Goal: Transaction & Acquisition: Purchase product/service

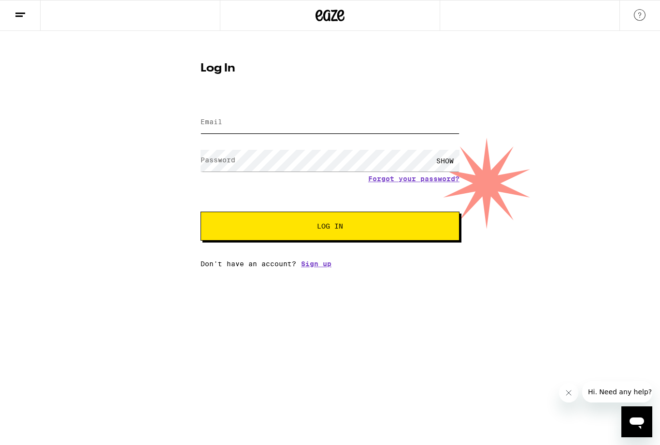
type input "[EMAIL_ADDRESS][DOMAIN_NAME]"
click at [330, 228] on button "Log In" at bounding box center [330, 226] width 259 height 29
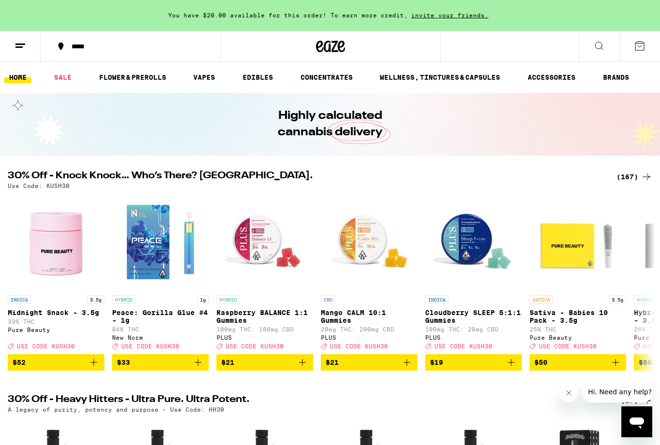
click at [93, 368] on icon "Add to bag" at bounding box center [94, 363] width 12 height 12
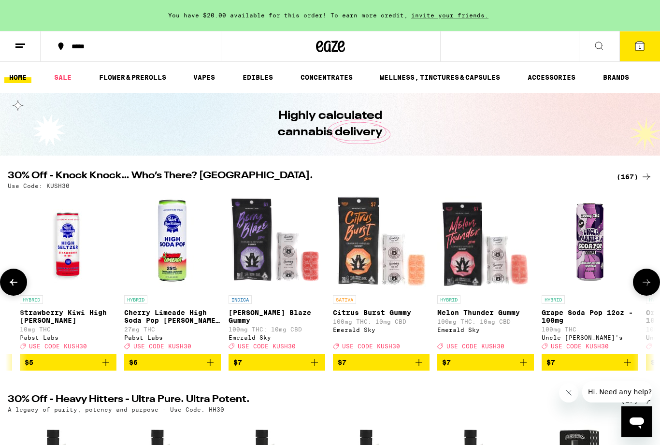
scroll to position [0, 1267]
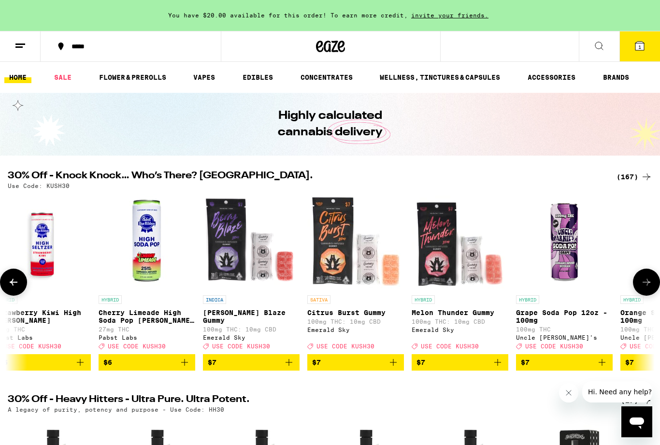
click at [127, 77] on link "FLOWER & PREROLLS" at bounding box center [132, 78] width 77 height 12
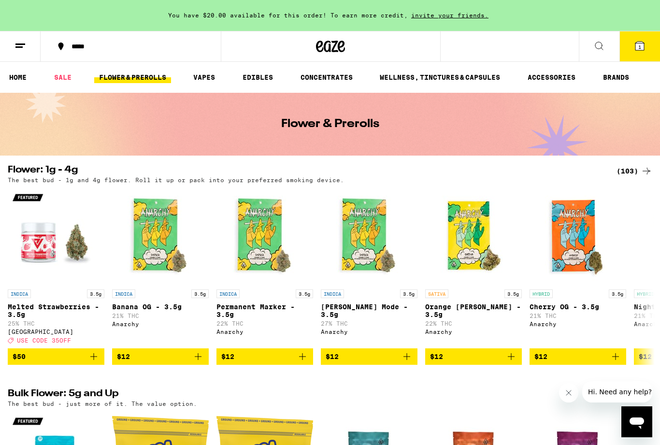
click at [121, 44] on div "*****" at bounding box center [137, 46] width 140 height 7
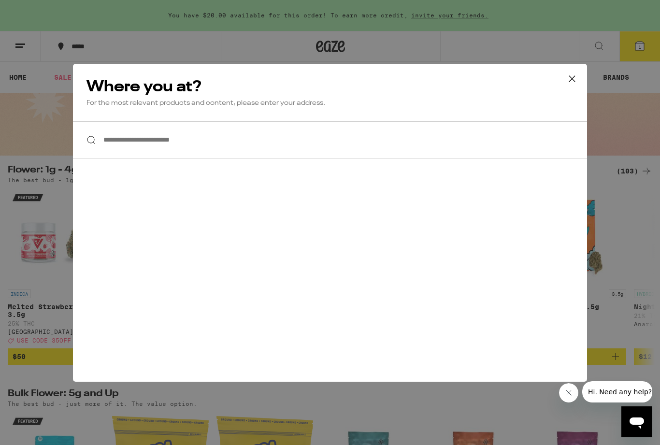
click at [220, 148] on input "**********" at bounding box center [330, 139] width 514 height 37
click at [446, 146] on input "**********" at bounding box center [330, 139] width 514 height 37
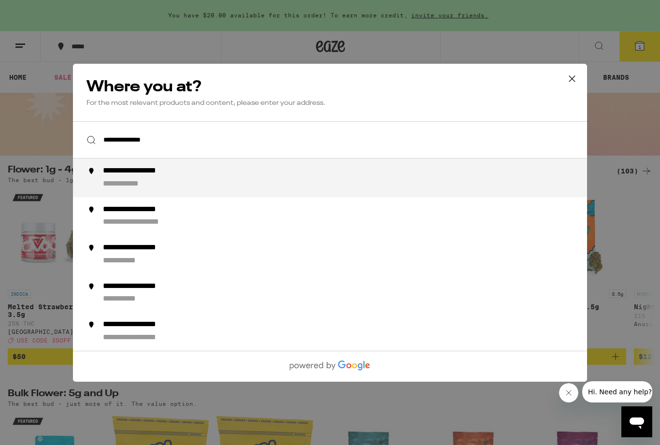
click at [147, 176] on div "**********" at bounding box center [148, 171] width 90 height 10
type input "**********"
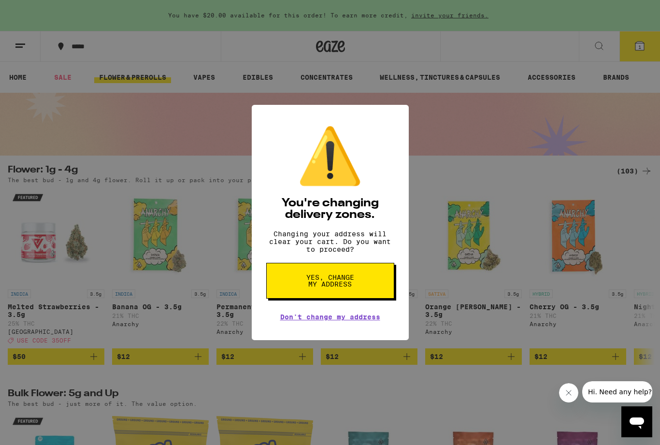
click at [335, 286] on span "Yes, change my address" at bounding box center [331, 281] width 50 height 14
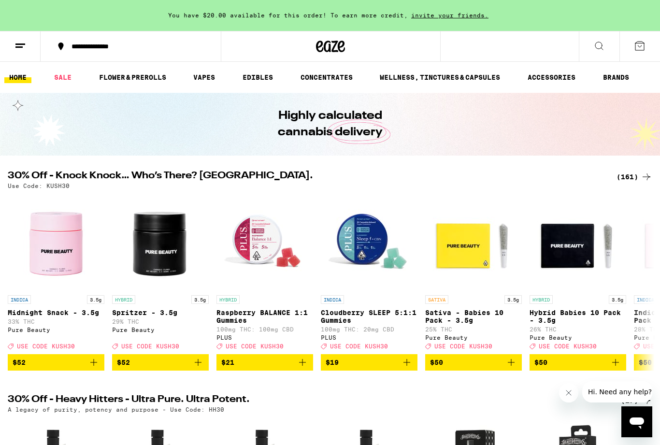
click at [260, 78] on link "EDIBLES" at bounding box center [258, 78] width 40 height 12
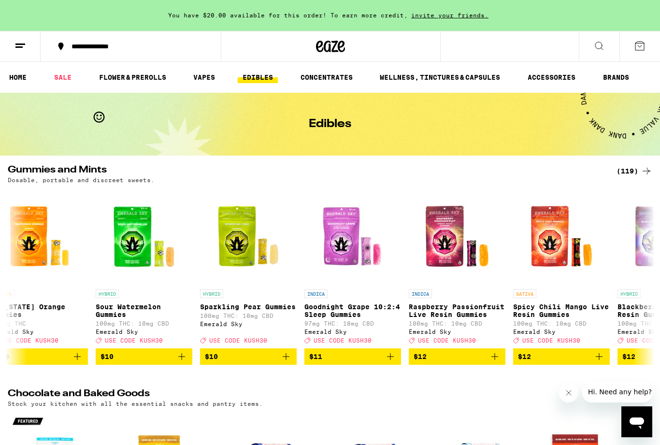
click at [632, 168] on div "(119)" at bounding box center [635, 171] width 36 height 12
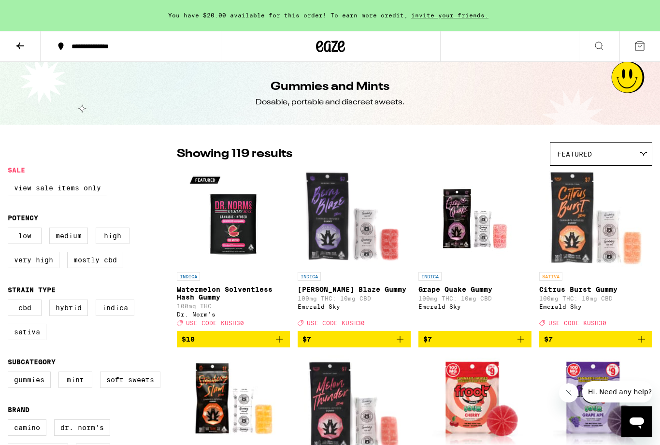
click at [112, 314] on label "Indica" at bounding box center [115, 308] width 39 height 16
click at [10, 302] on input "Indica" at bounding box center [10, 301] width 0 height 0
checkbox input "true"
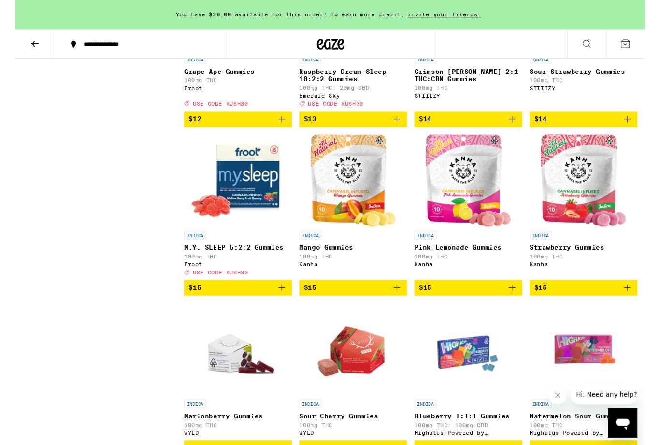
scroll to position [585, 0]
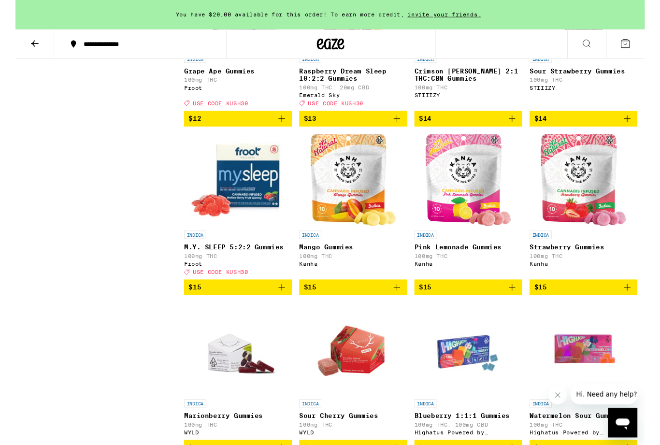
click at [635, 307] on span "$15" at bounding box center [595, 302] width 103 height 12
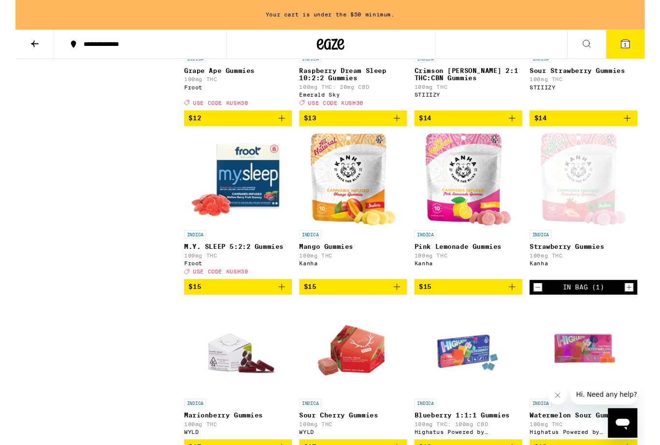
click at [522, 307] on icon "Add to bag" at bounding box center [521, 301] width 12 height 12
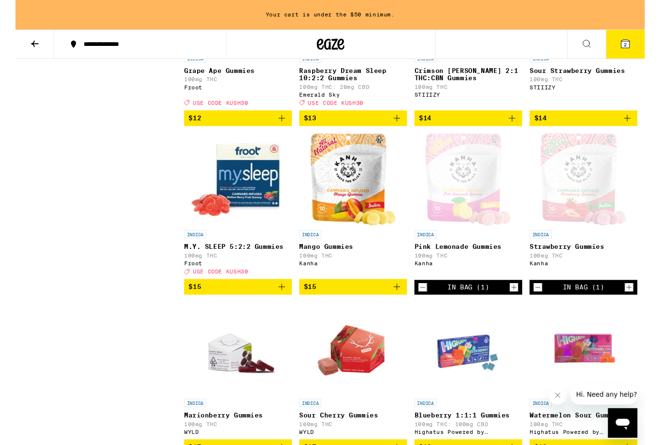
click at [400, 307] on icon "Add to bag" at bounding box center [401, 301] width 12 height 12
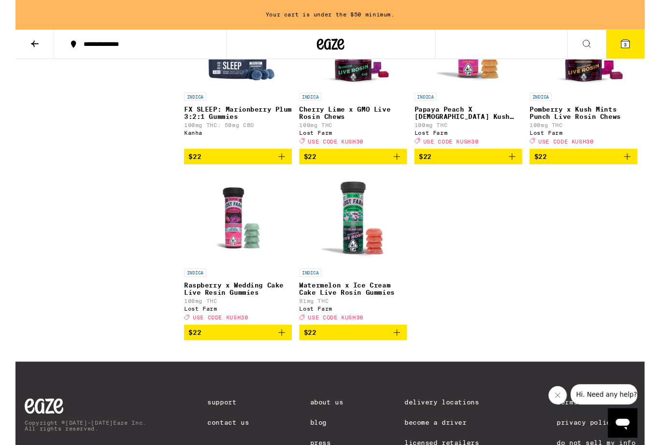
scroll to position [1620, 0]
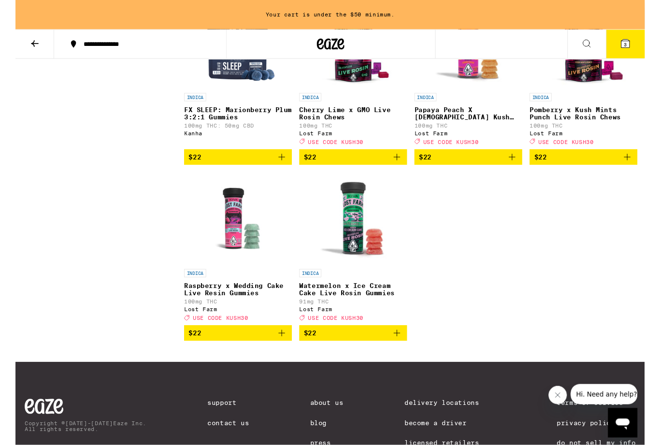
click at [339, 311] on p "Watermelon x Ice Cream Cake Live Rosin Gummies" at bounding box center [354, 303] width 113 height 15
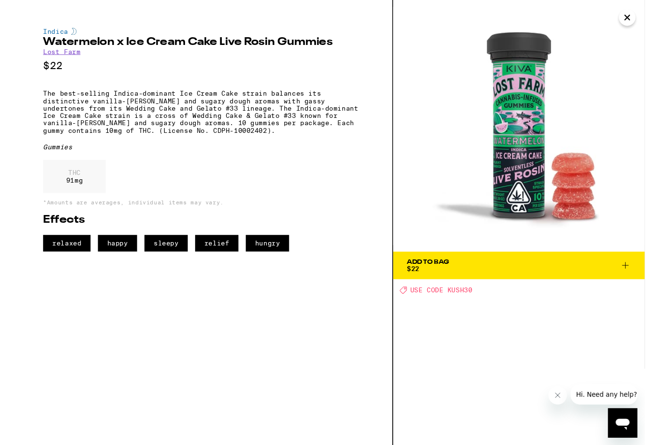
click at [637, 276] on icon at bounding box center [640, 279] width 12 height 12
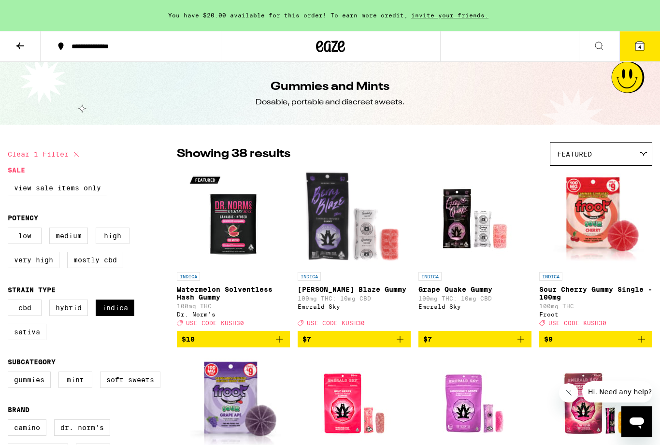
click at [16, 52] on button at bounding box center [20, 46] width 41 height 30
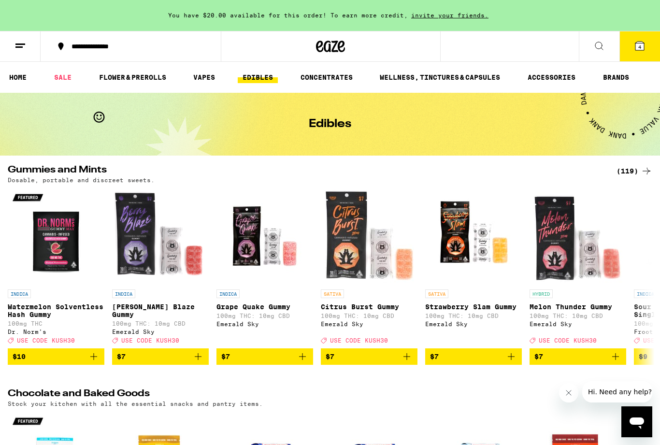
click at [117, 82] on link "FLOWER & PREROLLS" at bounding box center [132, 78] width 77 height 12
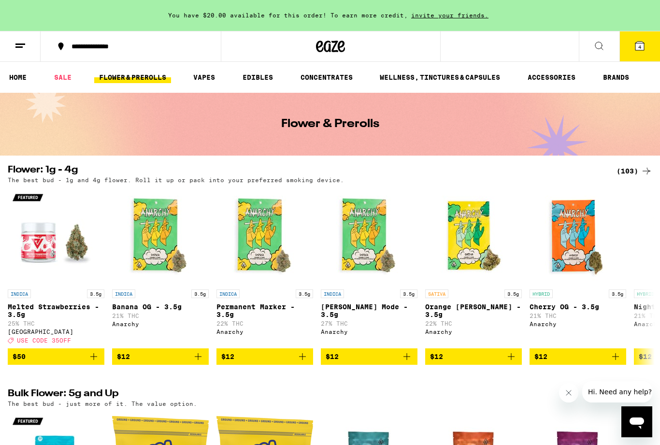
click at [633, 174] on div "(103)" at bounding box center [635, 171] width 36 height 12
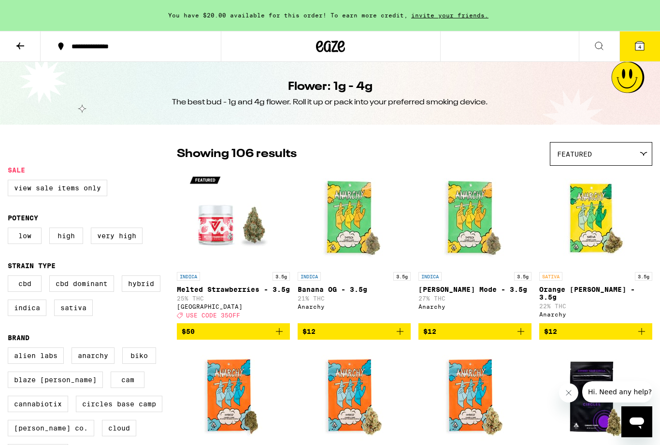
click at [27, 314] on label "Indica" at bounding box center [27, 308] width 39 height 16
click at [10, 278] on input "Indica" at bounding box center [10, 277] width 0 height 0
checkbox input "true"
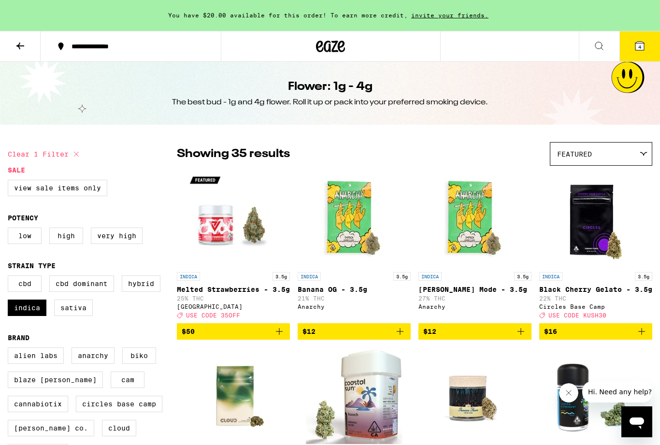
click at [66, 239] on label "High" at bounding box center [66, 236] width 34 height 16
click at [10, 230] on input "High" at bounding box center [10, 229] width 0 height 0
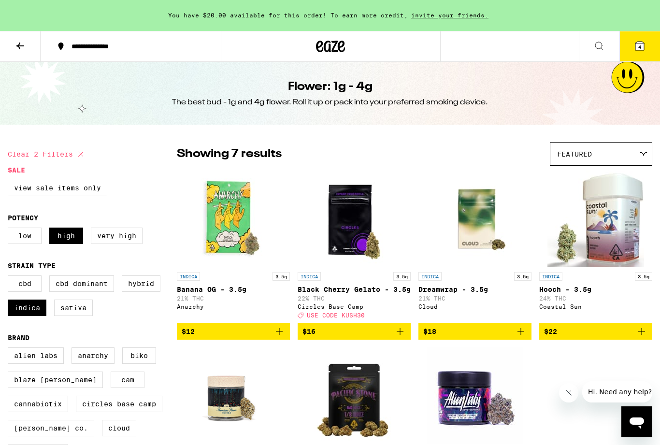
click at [63, 239] on label "High" at bounding box center [66, 236] width 34 height 16
click at [10, 230] on input "High" at bounding box center [10, 229] width 0 height 0
checkbox input "false"
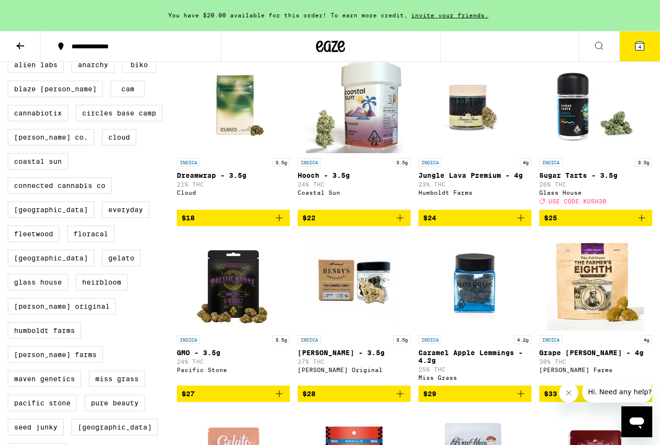
scroll to position [291, 0]
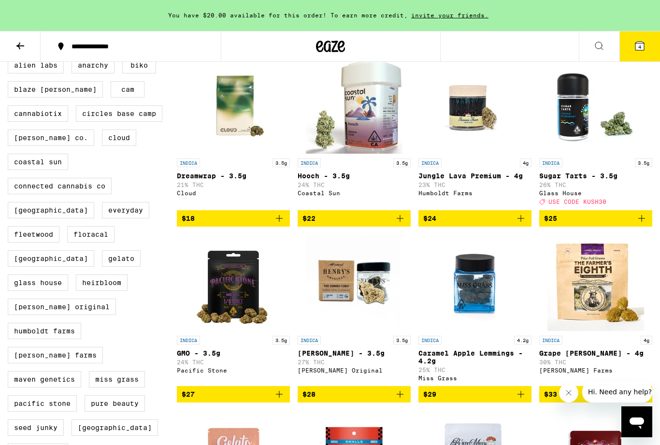
click at [647, 227] on button "$25" at bounding box center [596, 218] width 113 height 16
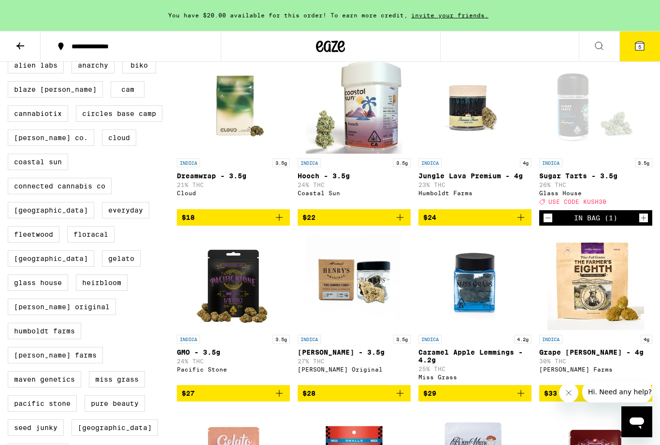
click at [644, 48] on icon at bounding box center [640, 46] width 9 height 9
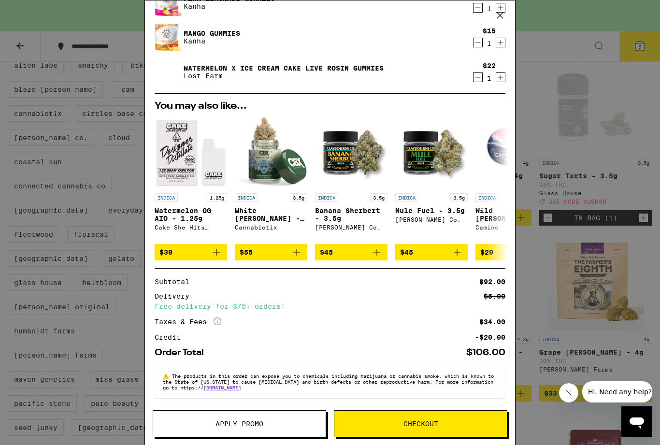
scroll to position [158, 0]
click at [8, 27] on div "Your Cart You have $20.00 available for this order! To earn more credit, invite…" at bounding box center [330, 222] width 660 height 445
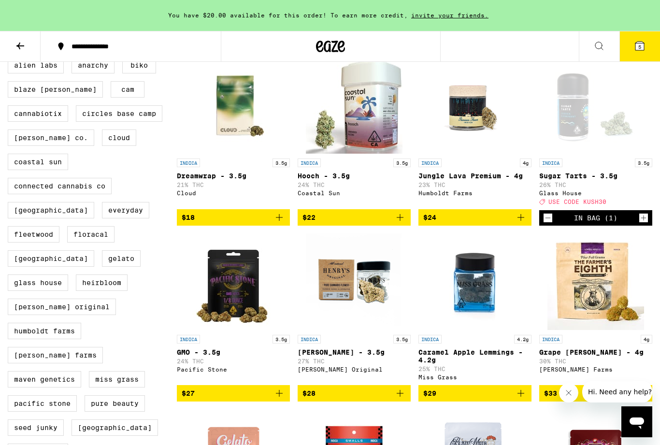
click at [639, 54] on button "5" at bounding box center [640, 46] width 41 height 30
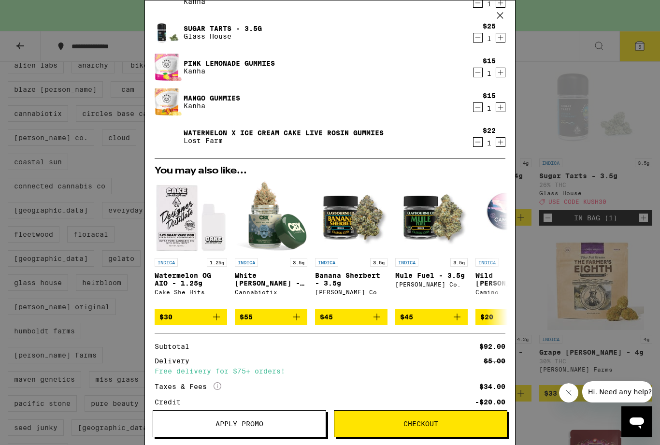
scroll to position [100, 0]
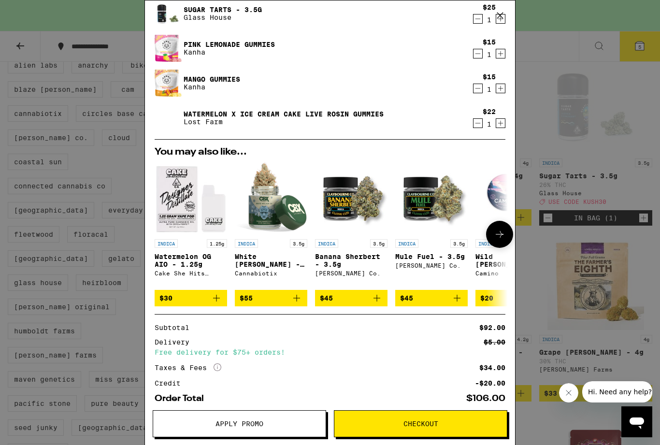
click at [180, 207] on img "Open page for Watermelon OG AIO - 1.25g from Cake She Hits Different" at bounding box center [191, 198] width 73 height 73
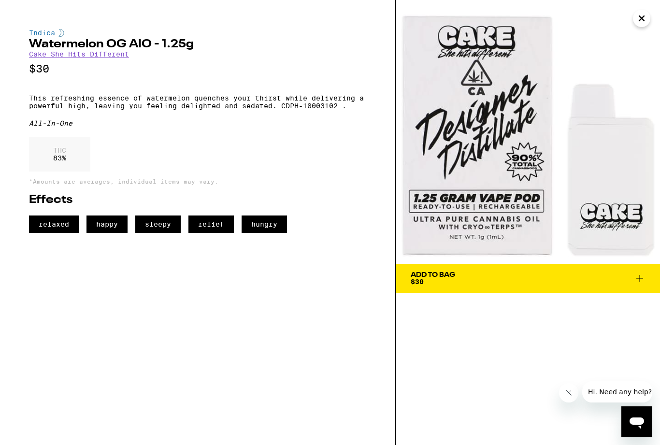
click at [641, 24] on icon "Close" at bounding box center [642, 18] width 12 height 15
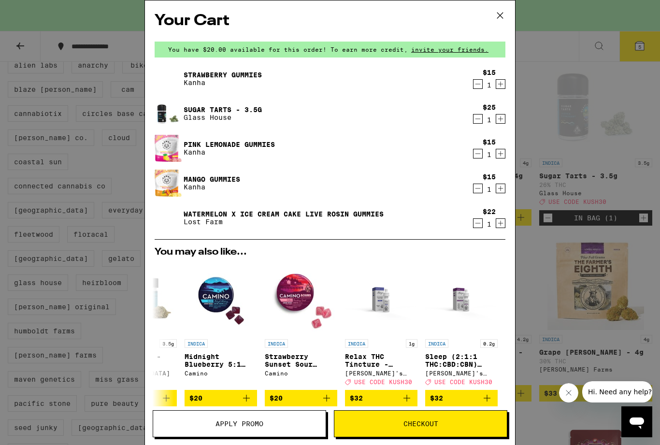
click at [497, 21] on icon at bounding box center [500, 15] width 15 height 15
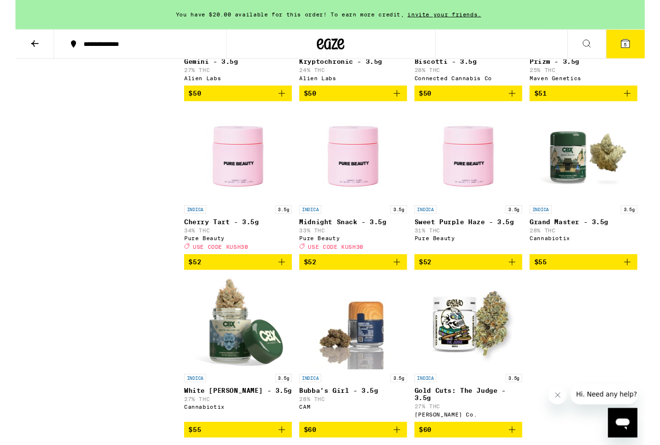
scroll to position [1264, 0]
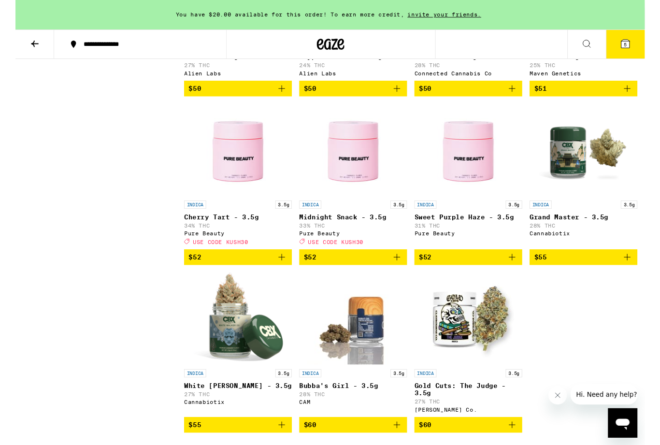
click at [278, 273] on icon "Add to bag" at bounding box center [279, 269] width 7 height 7
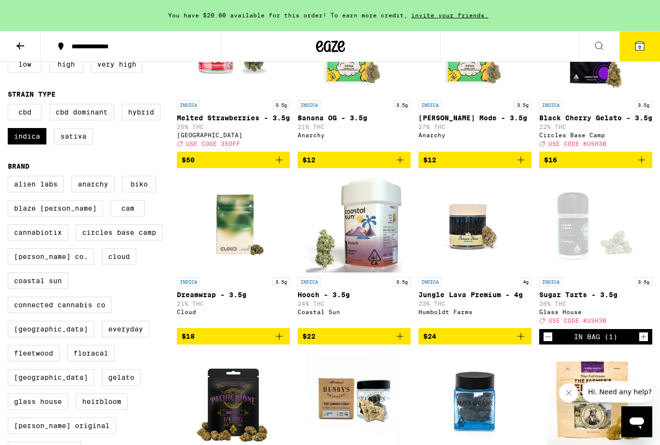
scroll to position [0, 0]
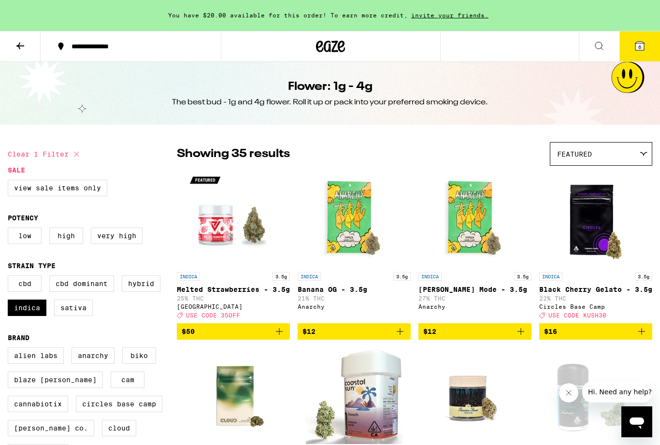
click at [638, 47] on icon at bounding box center [640, 46] width 9 height 9
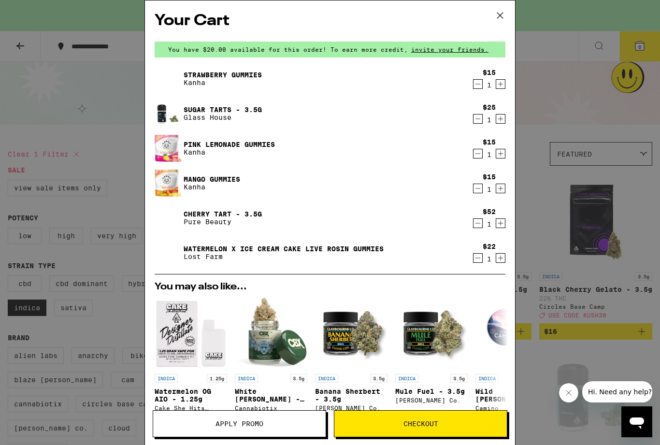
click at [478, 258] on icon "Decrement" at bounding box center [478, 258] width 5 height 0
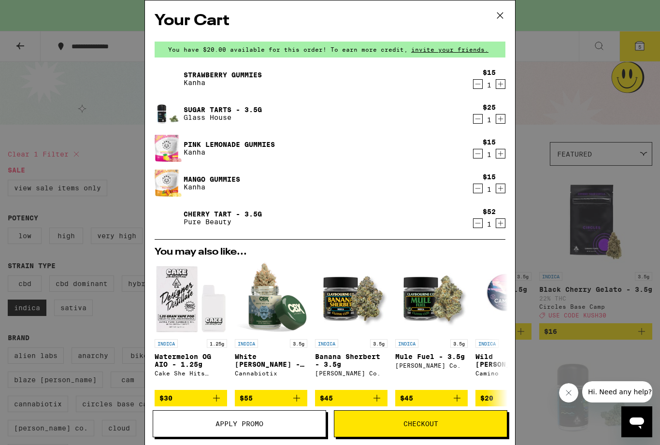
click at [280, 425] on span "Apply Promo" at bounding box center [239, 424] width 173 height 7
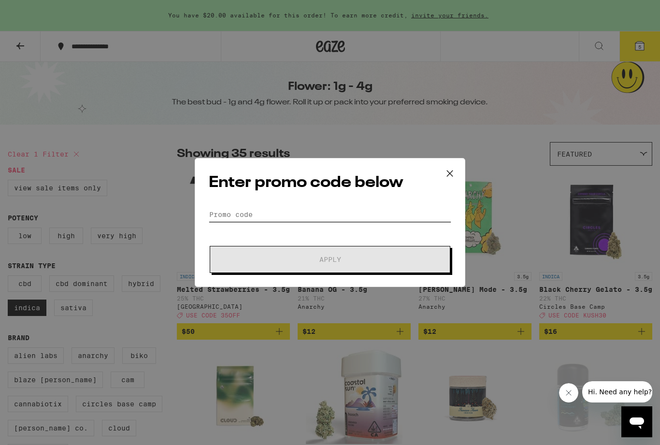
click at [385, 215] on input "Promo Code" at bounding box center [330, 214] width 243 height 15
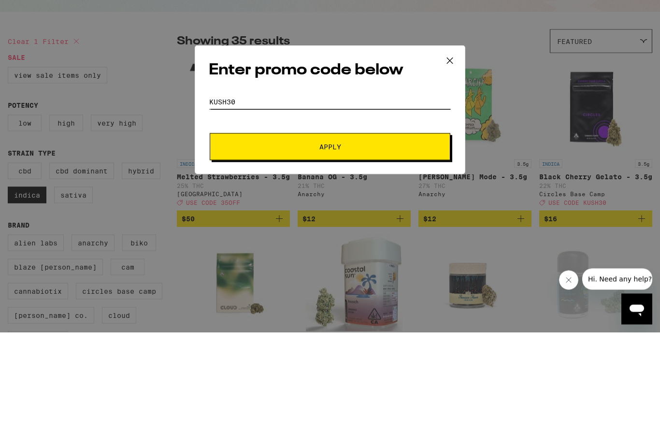
type input "Kush30"
click at [326, 246] on button "Apply" at bounding box center [330, 259] width 241 height 27
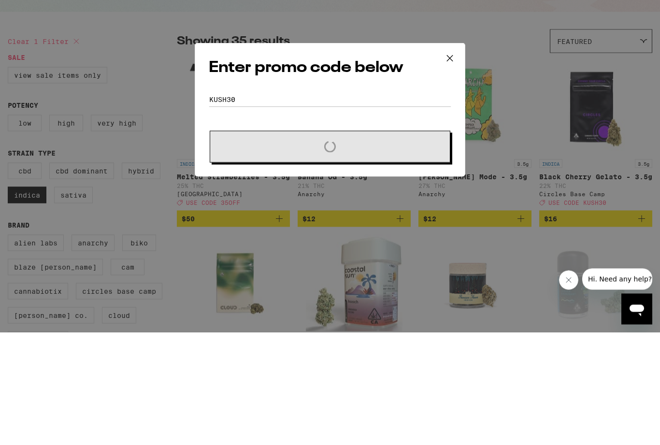
scroll to position [113, 0]
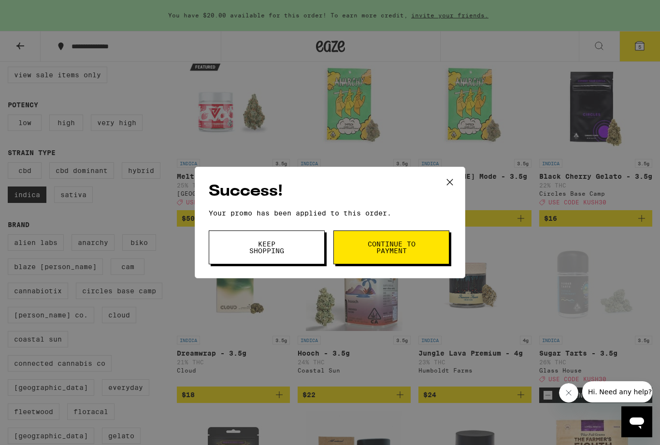
click at [383, 248] on span "Continue to payment" at bounding box center [391, 248] width 49 height 14
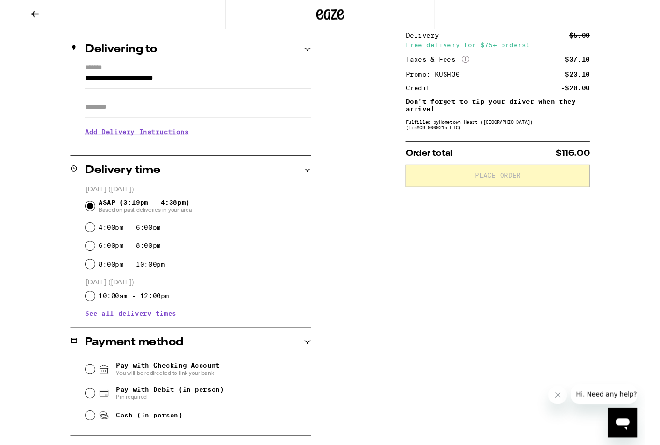
scroll to position [109, 0]
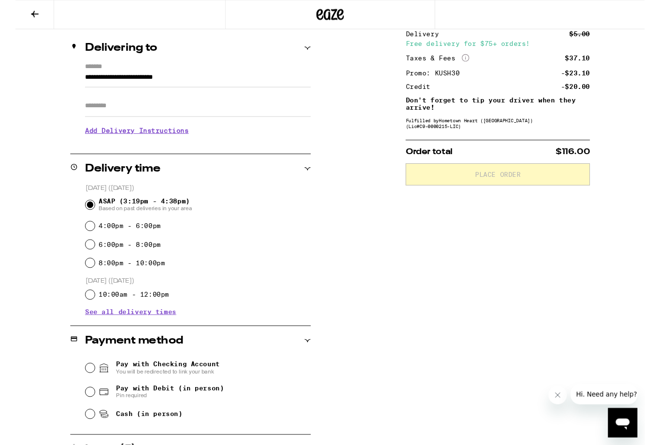
click at [76, 233] on div "4:00pm - 6:00pm" at bounding box center [191, 237] width 236 height 19
click at [79, 260] on input "6:00pm - 8:00pm" at bounding box center [78, 257] width 10 height 10
radio input "true"
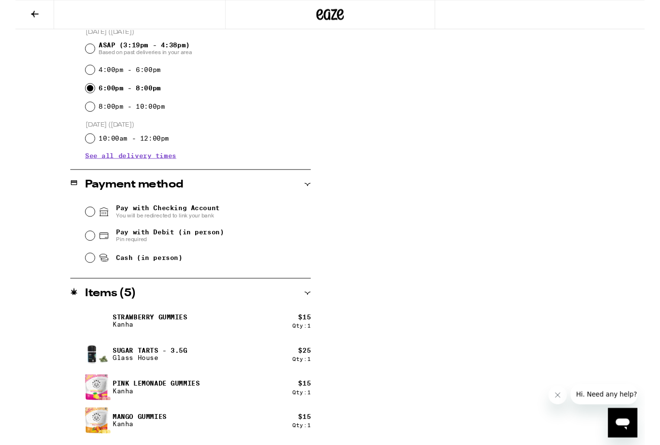
scroll to position [276, 0]
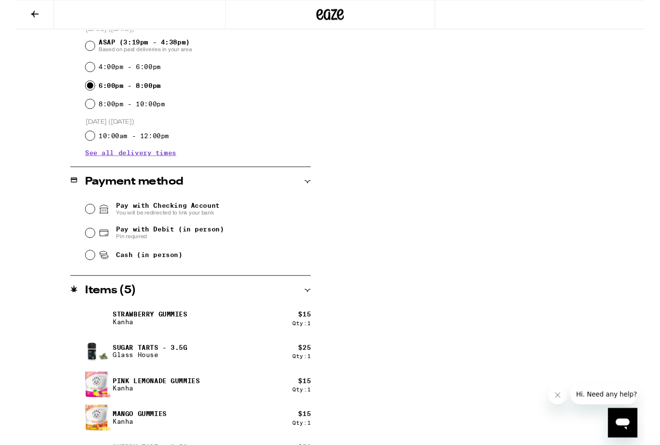
click at [78, 244] on input "Pay with Debit (in person) Pin required" at bounding box center [78, 245] width 10 height 10
radio input "true"
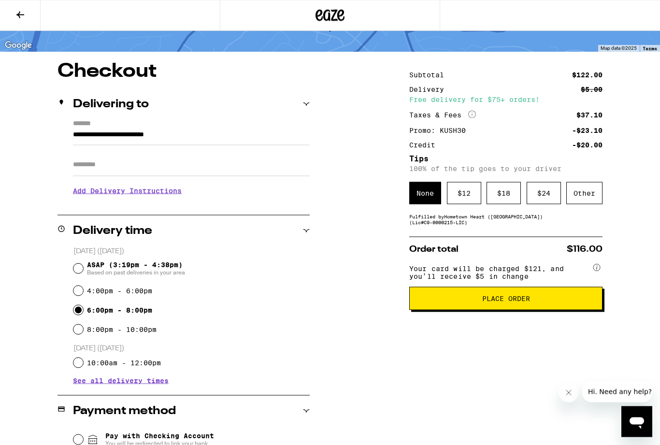
scroll to position [0, 0]
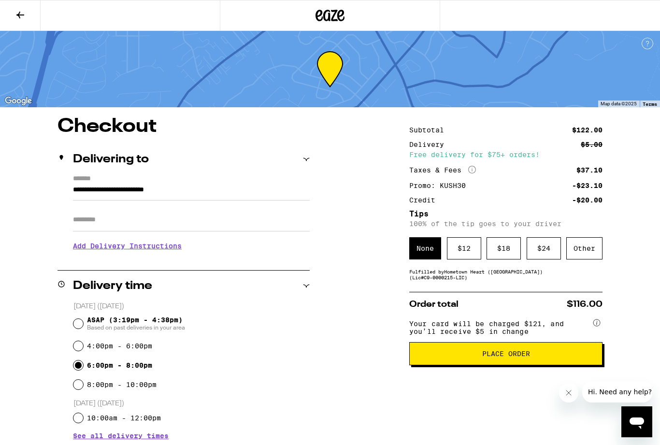
click at [503, 357] on span "Place Order" at bounding box center [507, 354] width 48 height 7
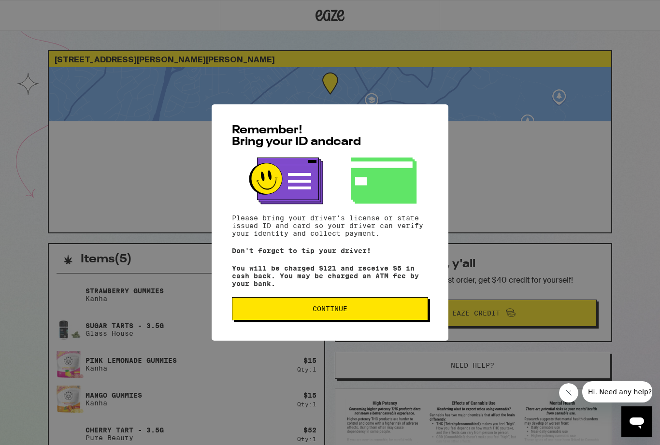
click at [334, 309] on button "Continue" at bounding box center [330, 308] width 196 height 23
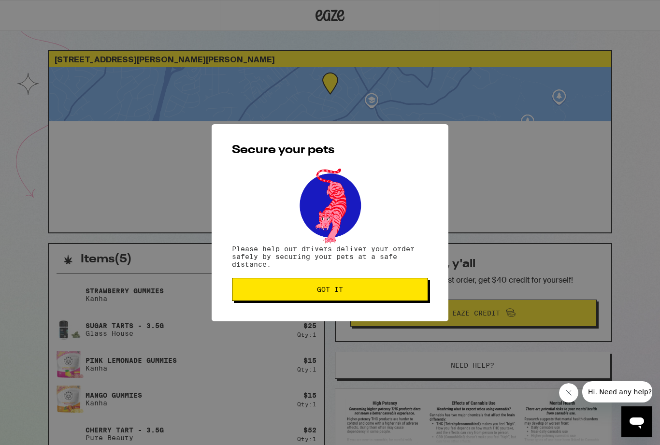
click at [331, 290] on span "Got it" at bounding box center [330, 289] width 26 height 7
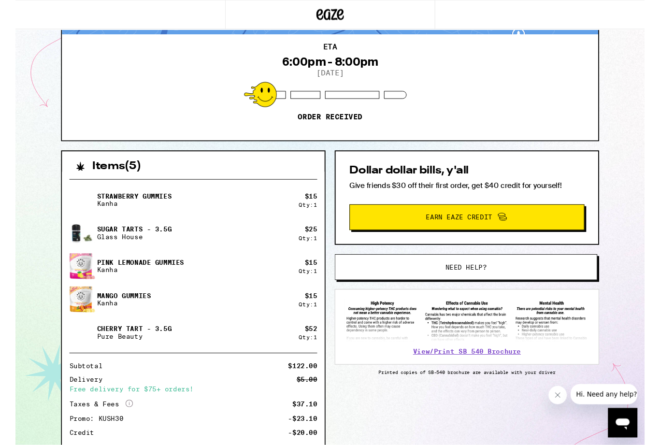
scroll to position [119, 0]
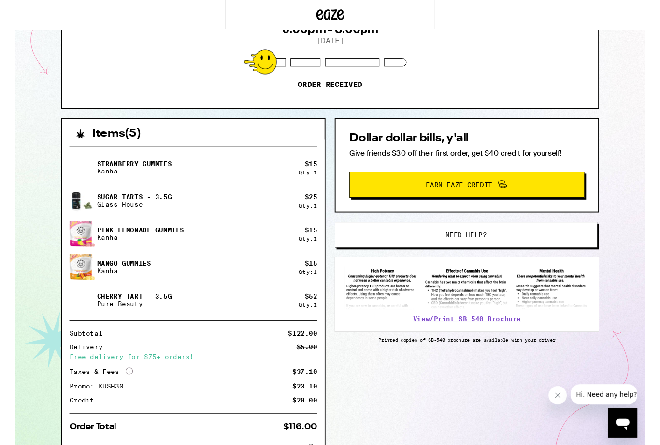
click at [330, 445] on div "Items ( 5 ) Strawberry Gummies Kanha $ 15 Qty: 1 Sugar Tarts - 3.5g Glass House…" at bounding box center [330, 333] width 565 height 419
